Goal: Information Seeking & Learning: Learn about a topic

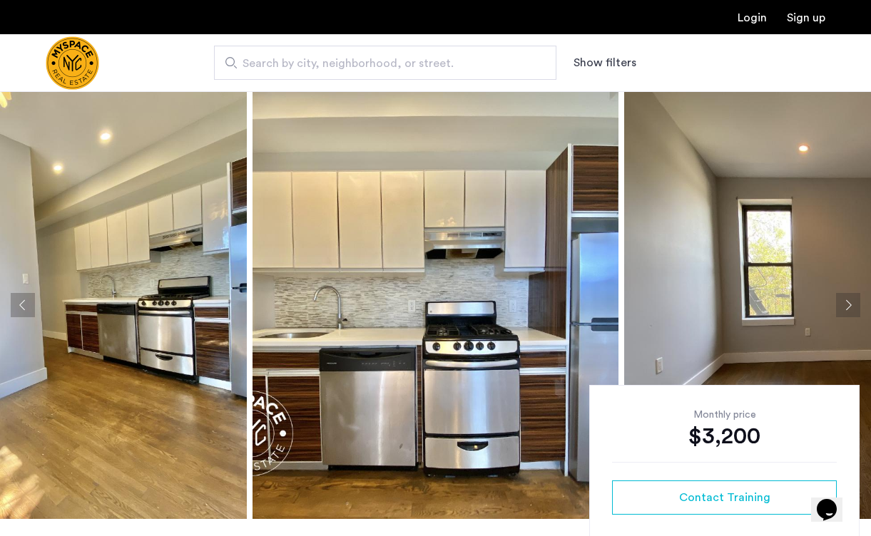
click at [856, 312] on button "Next apartment" at bounding box center [848, 305] width 24 height 24
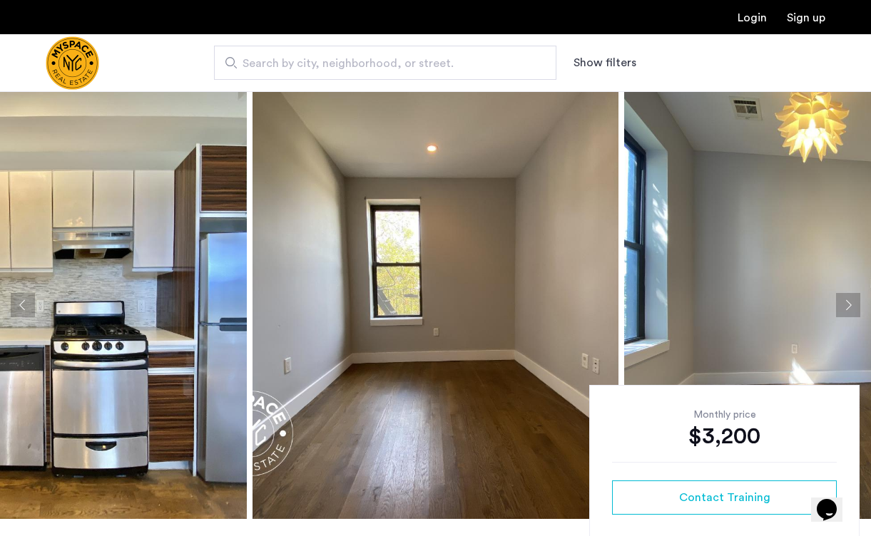
click at [850, 309] on button "Next apartment" at bounding box center [848, 305] width 24 height 24
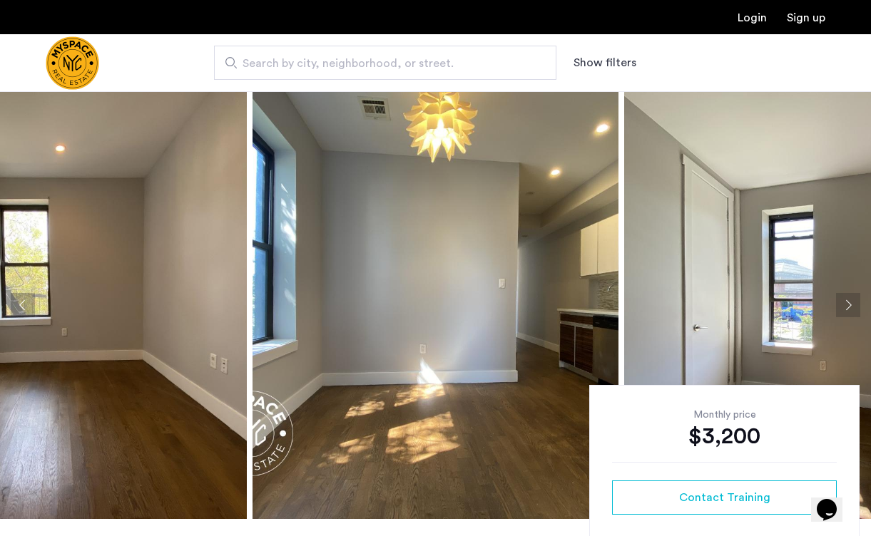
click at [849, 309] on button "Next apartment" at bounding box center [848, 305] width 24 height 24
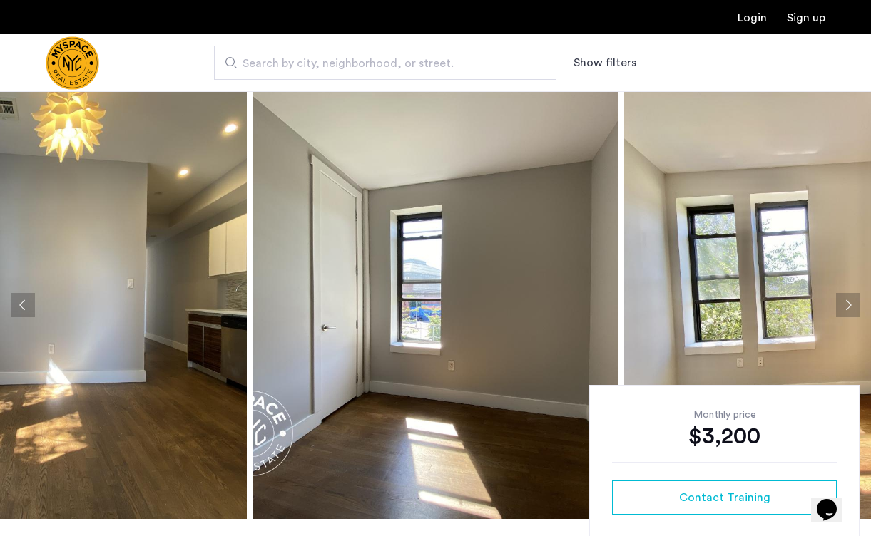
click at [849, 309] on button "Next apartment" at bounding box center [848, 305] width 24 height 24
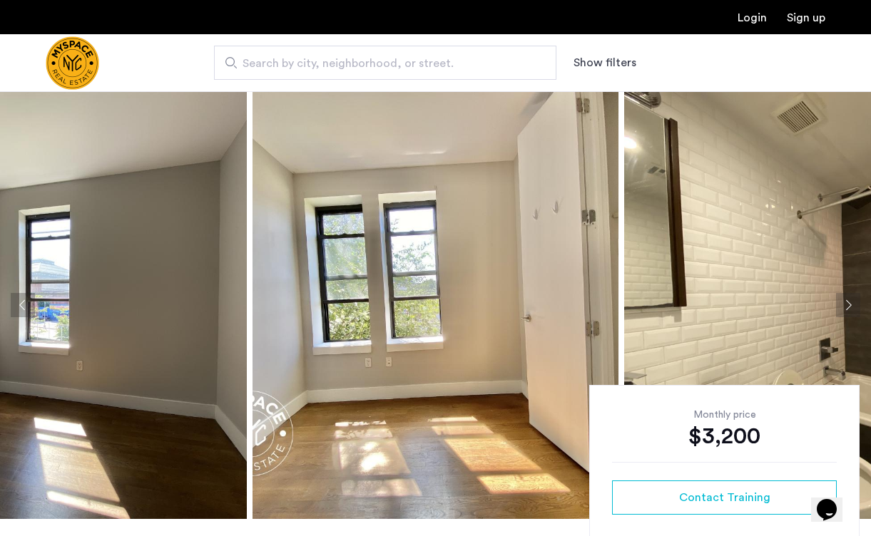
click at [849, 309] on button "Next apartment" at bounding box center [848, 305] width 24 height 24
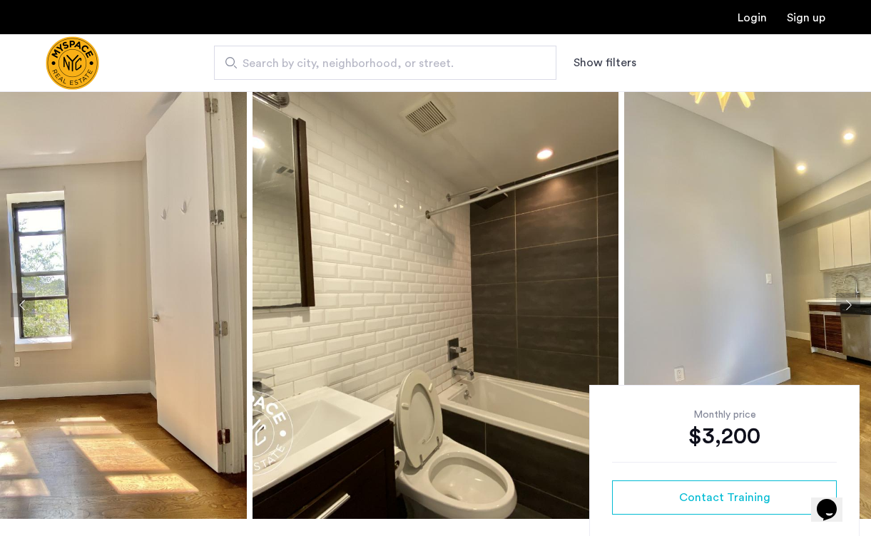
click at [849, 309] on button "Next apartment" at bounding box center [848, 305] width 24 height 24
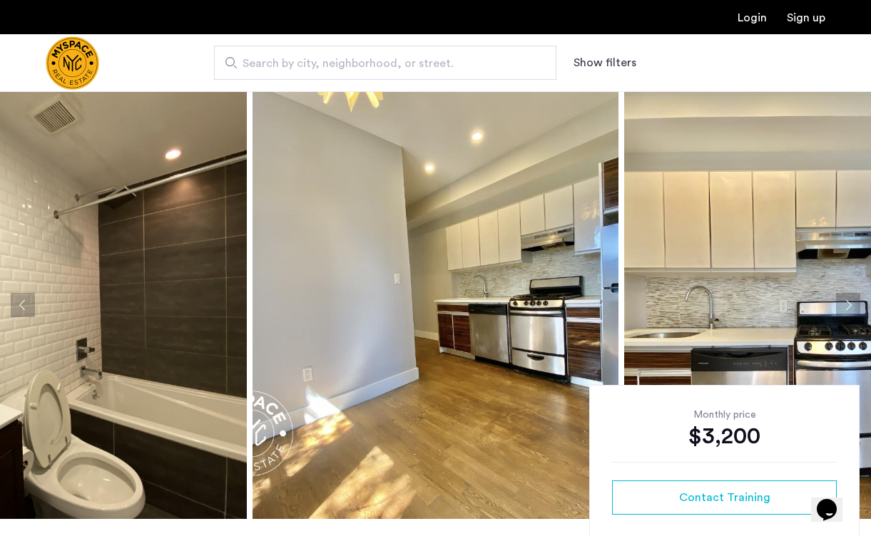
click at [849, 309] on button "Next apartment" at bounding box center [848, 305] width 24 height 24
click at [846, 304] on button "Next apartment" at bounding box center [848, 305] width 24 height 24
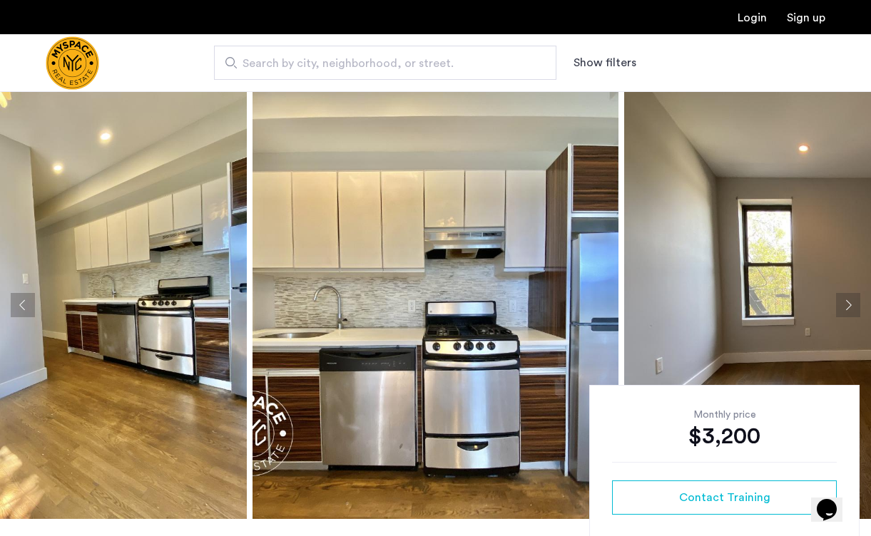
click at [846, 304] on button "Next apartment" at bounding box center [848, 305] width 24 height 24
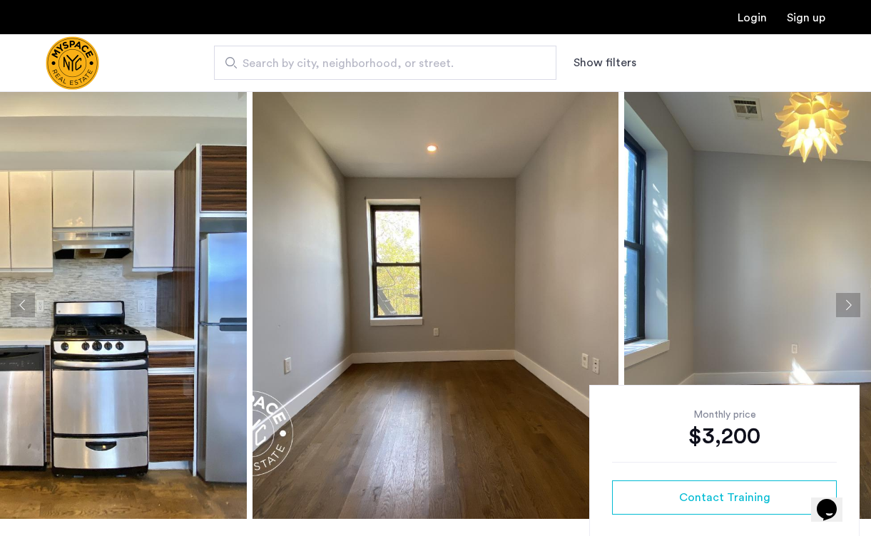
click at [846, 304] on button "Next apartment" at bounding box center [848, 305] width 24 height 24
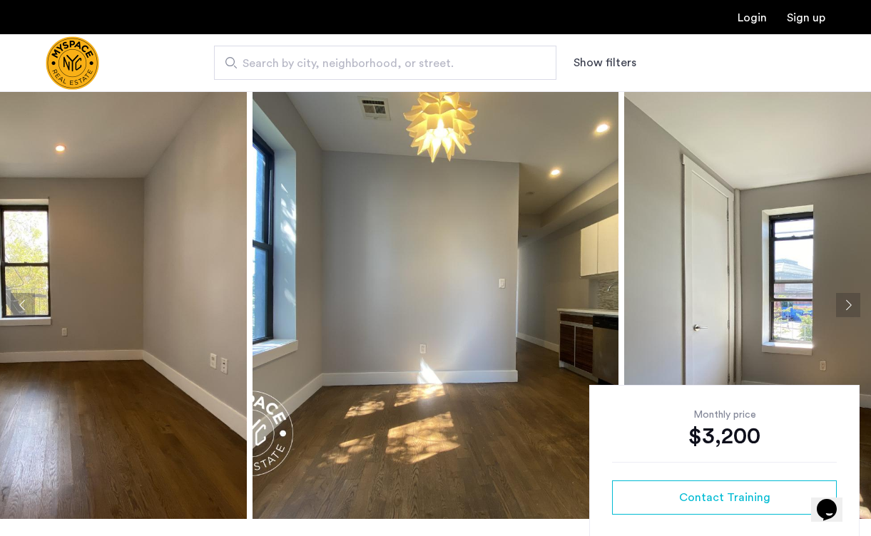
click at [846, 304] on button "Next apartment" at bounding box center [848, 305] width 24 height 24
